Goal: Task Accomplishment & Management: Use online tool/utility

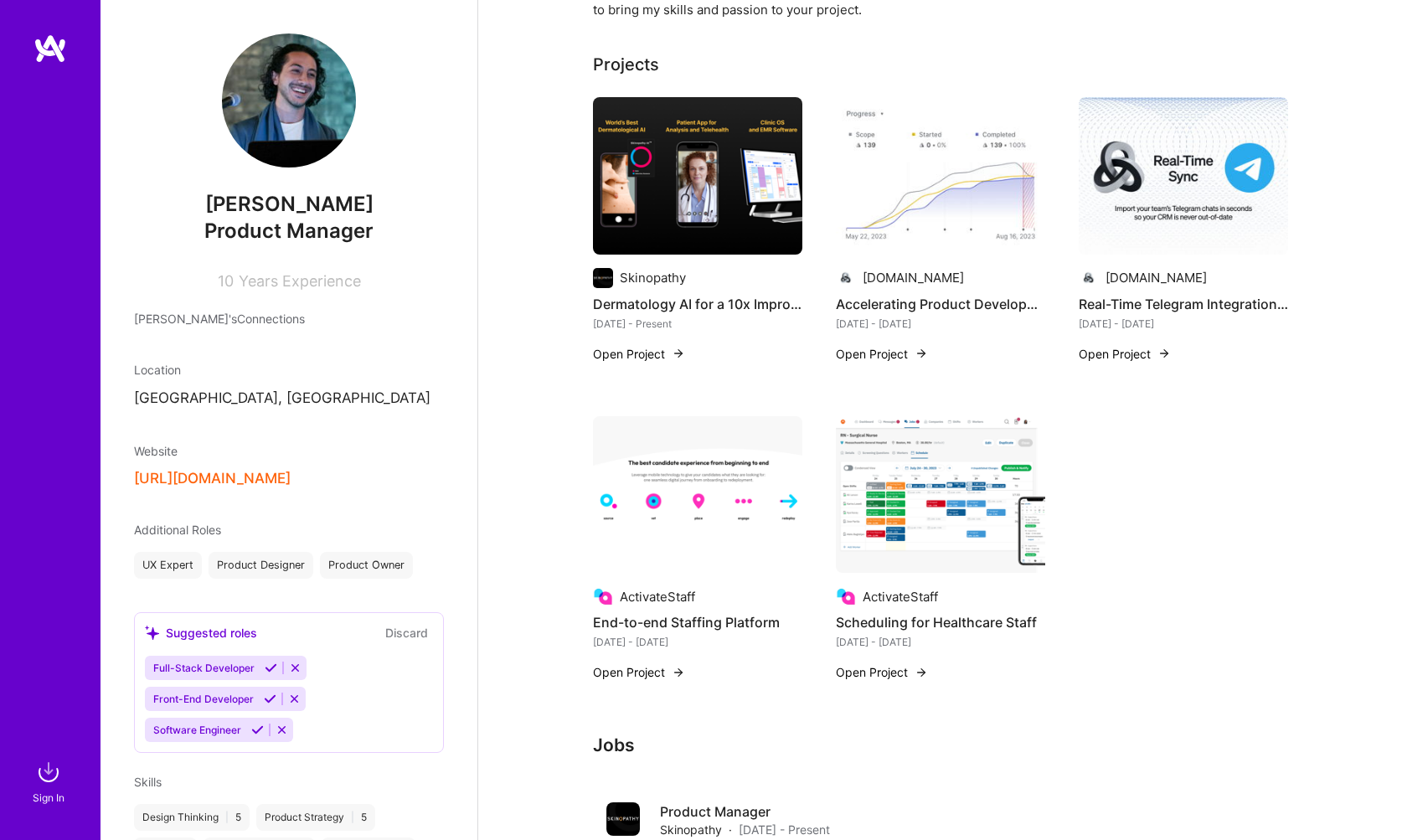
scroll to position [496, 0]
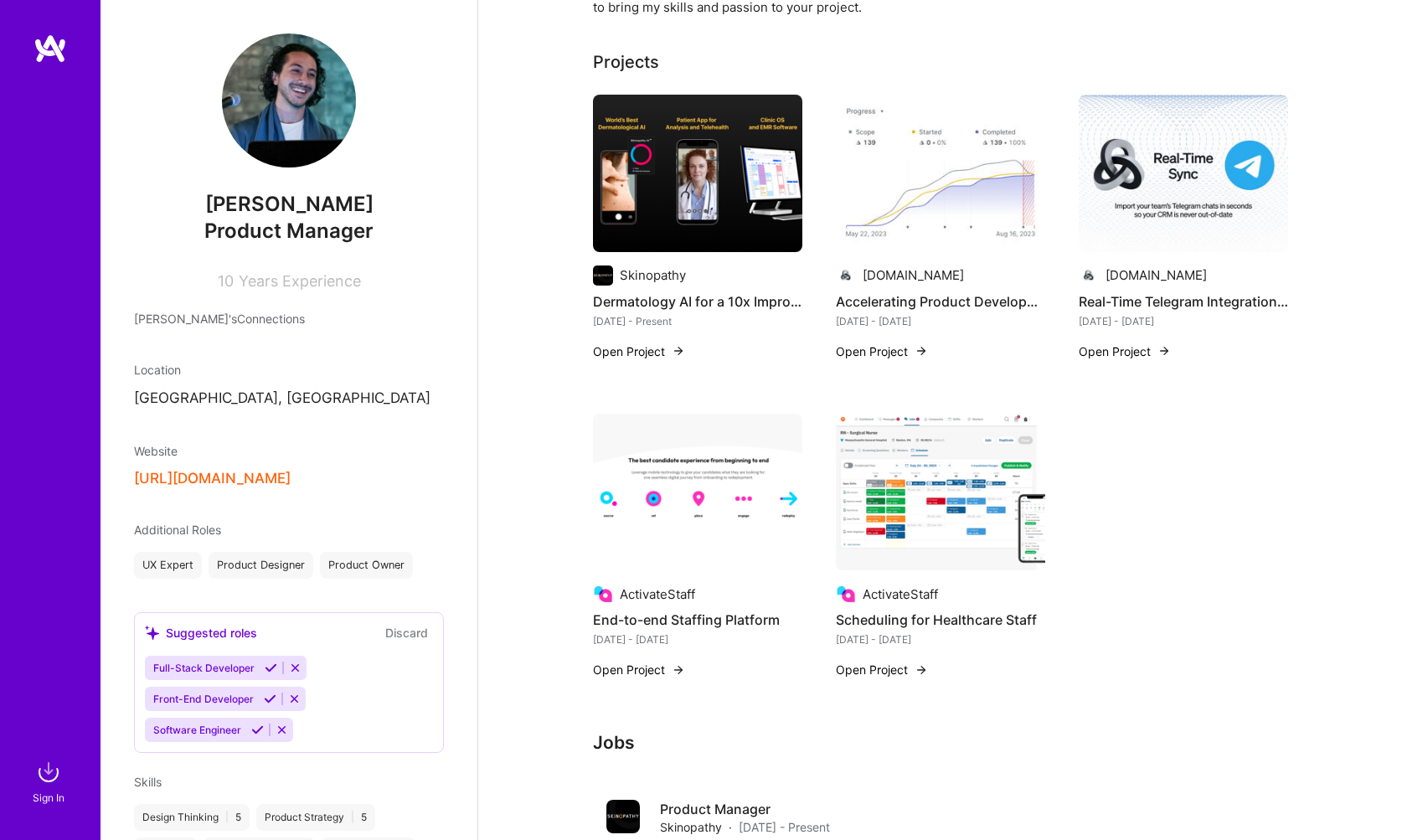
click at [887, 672] on button "Open Project" at bounding box center [882, 669] width 92 height 18
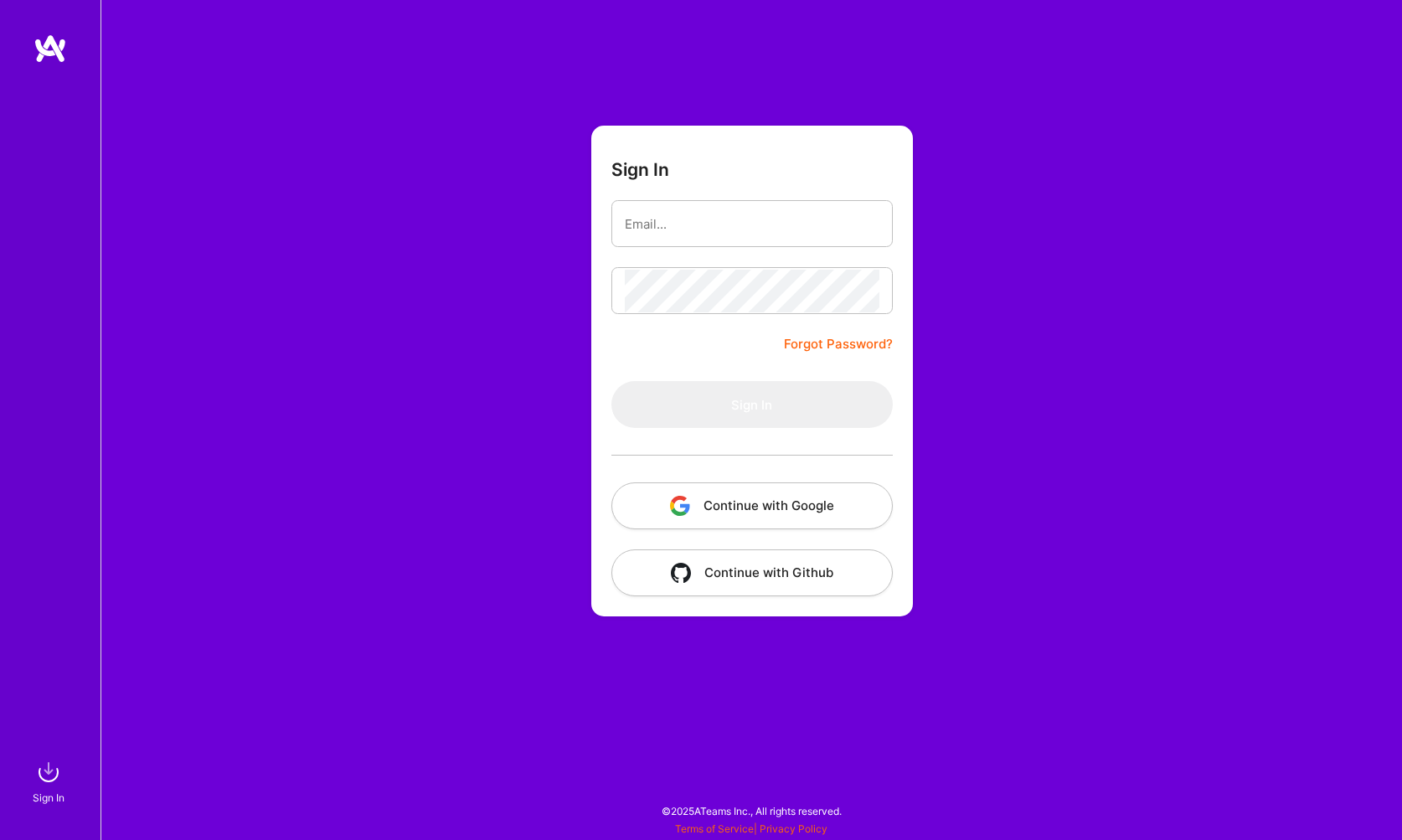
click at [753, 516] on button "Continue with Google" at bounding box center [751, 506] width 281 height 47
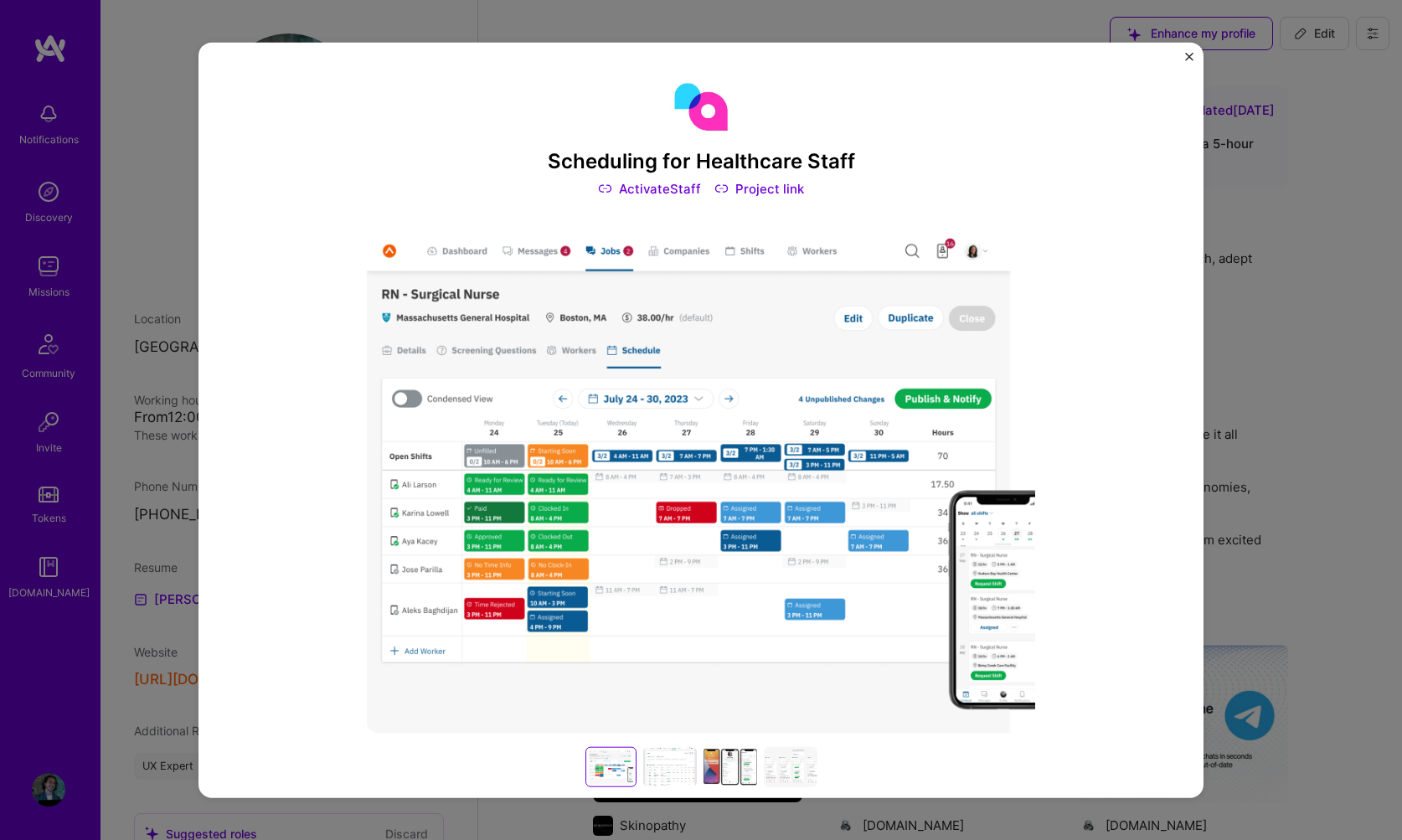
click at [896, 180] on div "Scheduling for Healthcare Staff ActivateStaff Project link" at bounding box center [701, 136] width 670 height 122
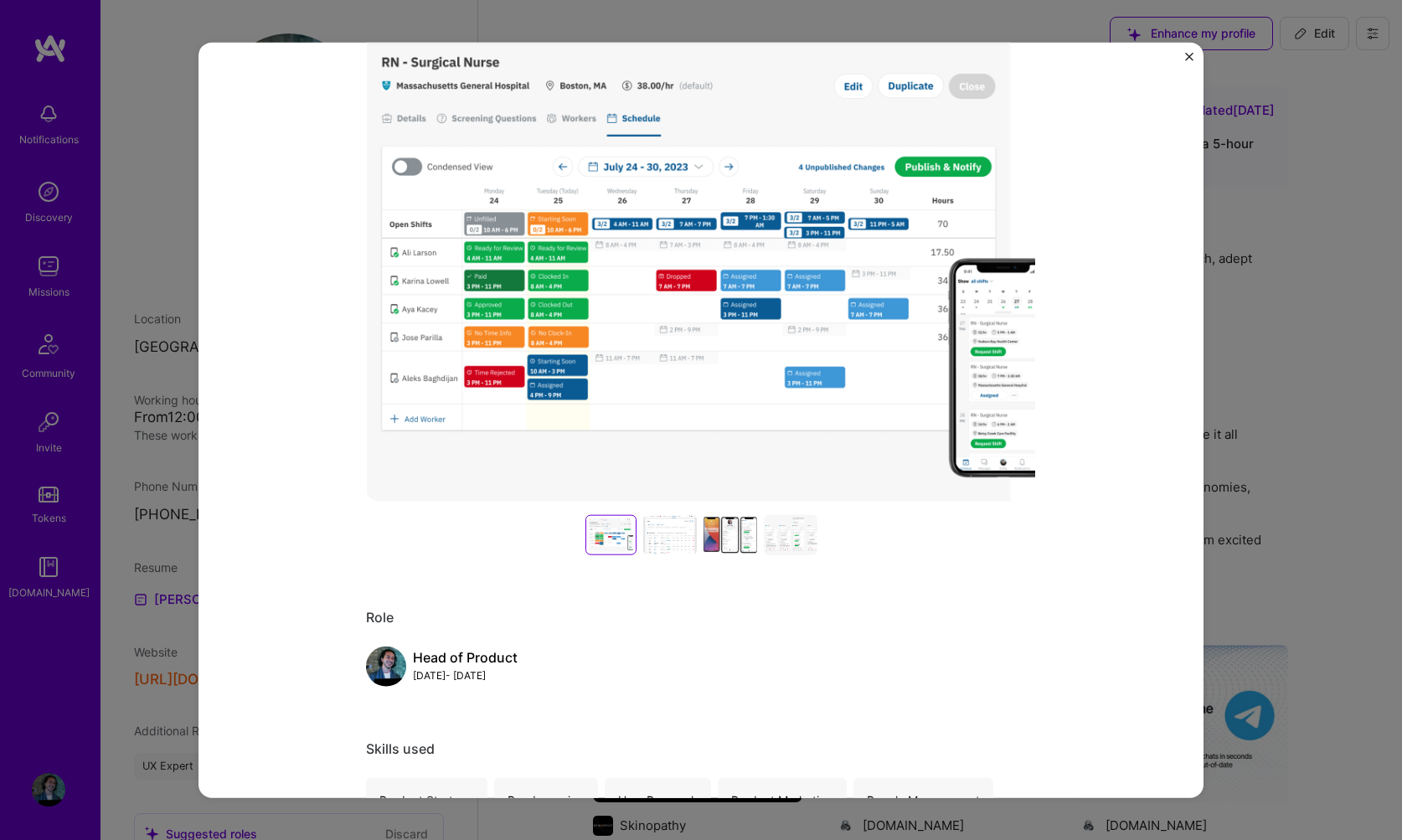
click at [657, 550] on div at bounding box center [670, 535] width 53 height 40
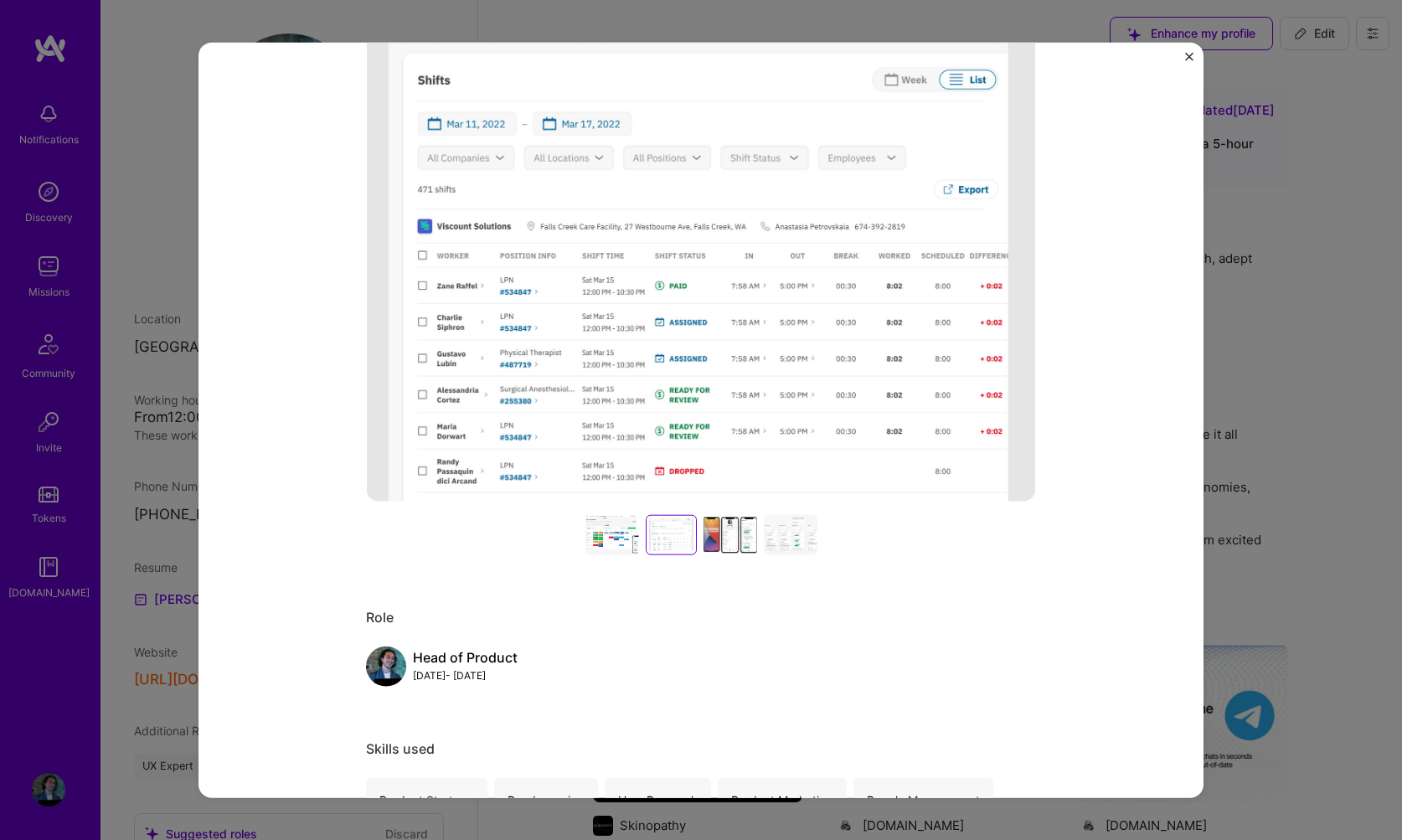
scroll to position [136, 0]
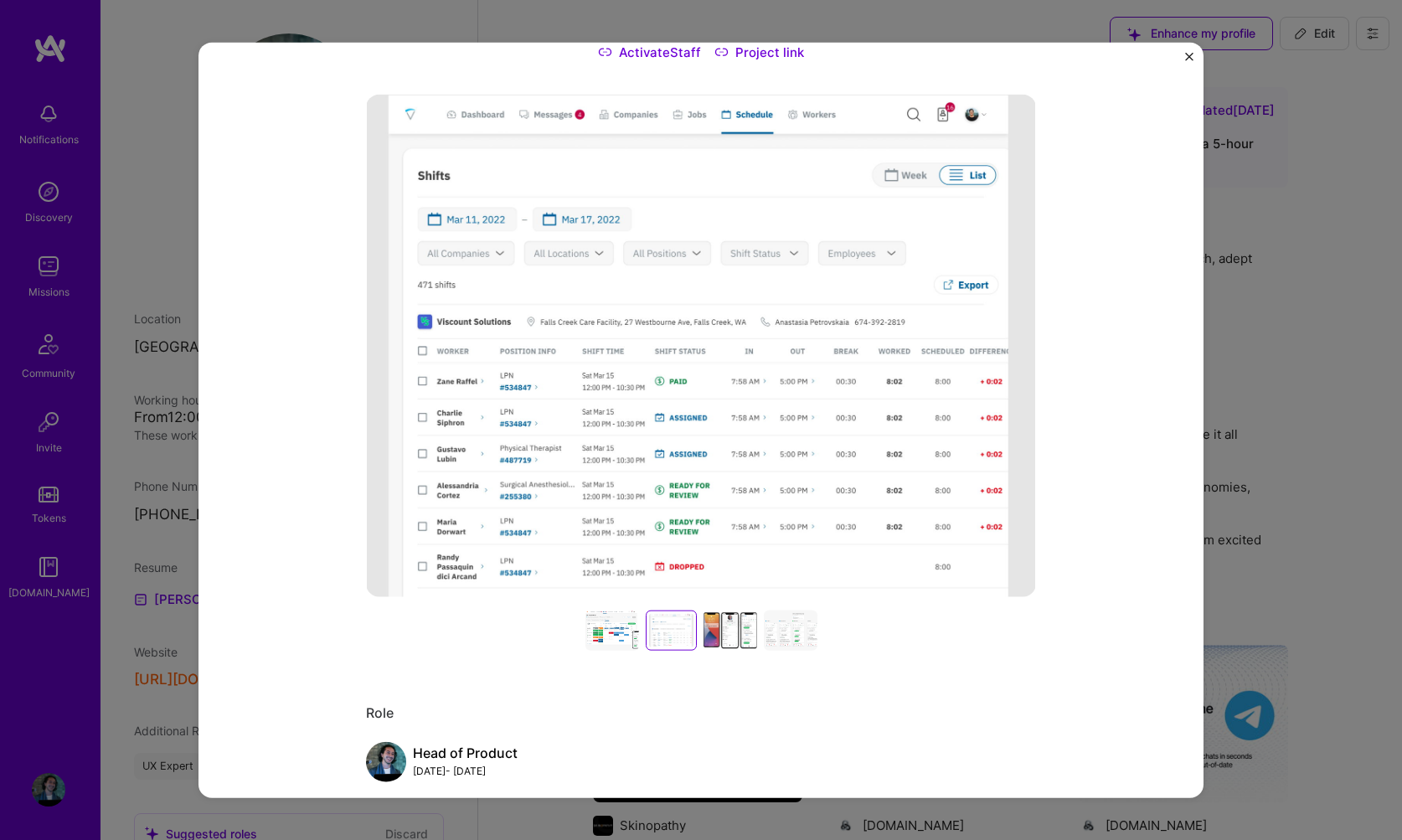
click at [723, 627] on div at bounding box center [731, 631] width 53 height 40
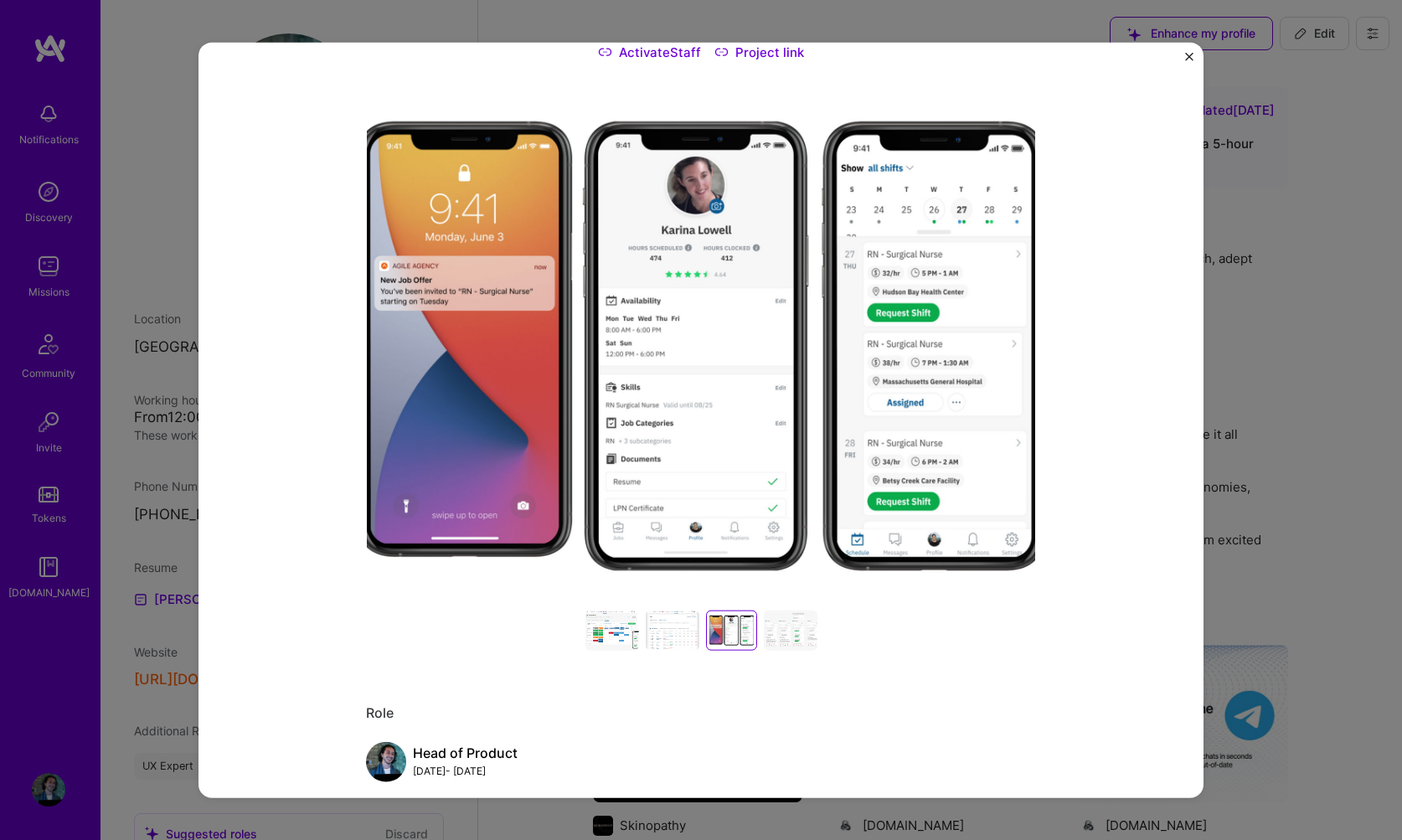
click at [791, 628] on div at bounding box center [791, 631] width 53 height 40
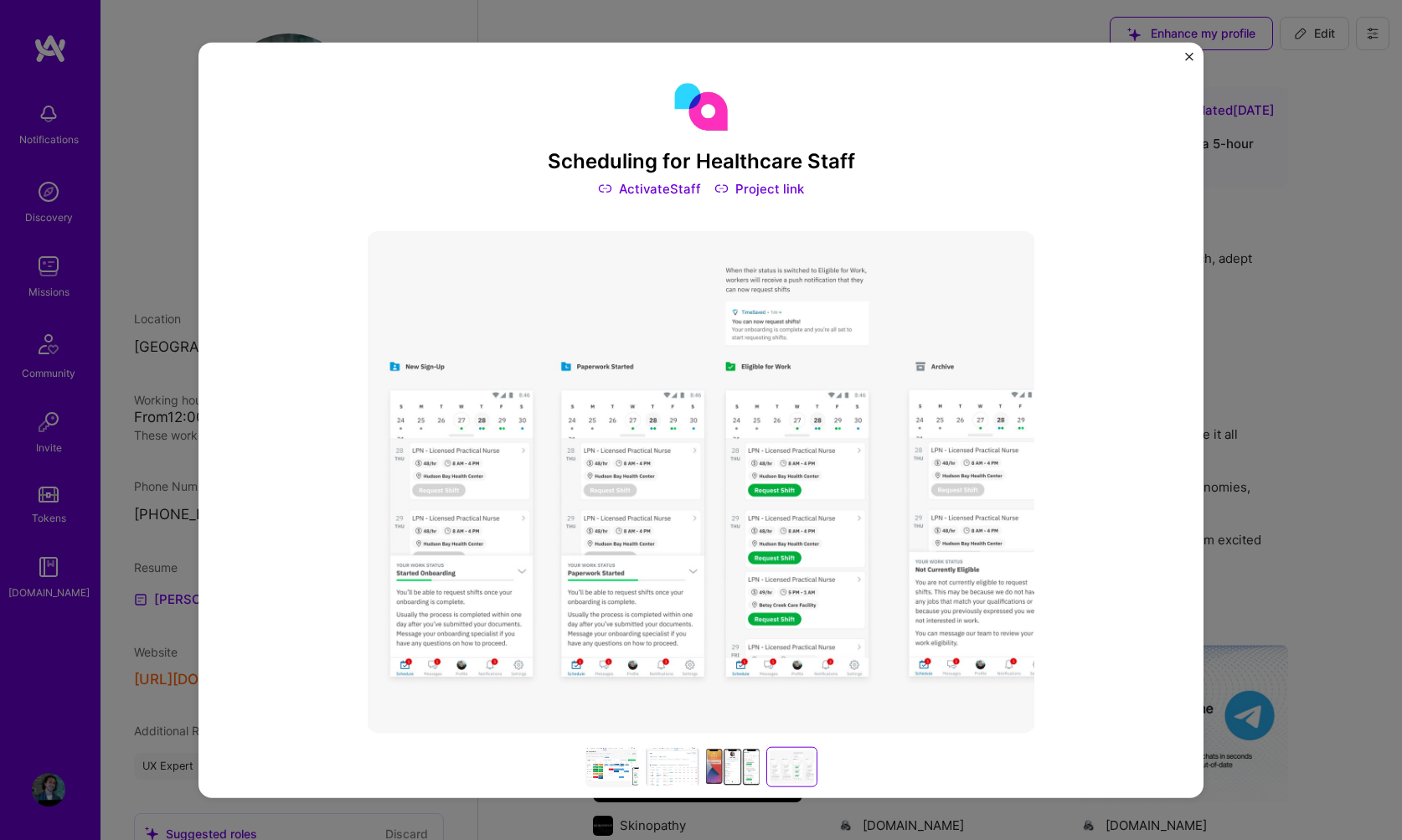
scroll to position [0, 0]
